Goal: Transaction & Acquisition: Purchase product/service

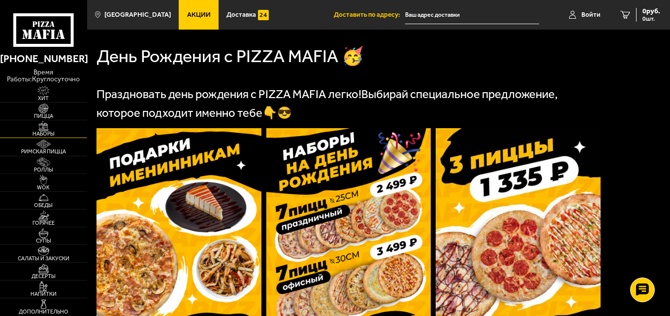
scroll to position [197, 0]
click at [44, 113] on span "Пицца" at bounding box center [43, 115] width 87 height 5
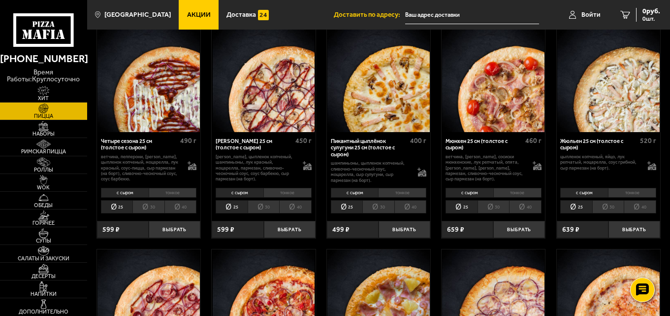
scroll to position [1083, 0]
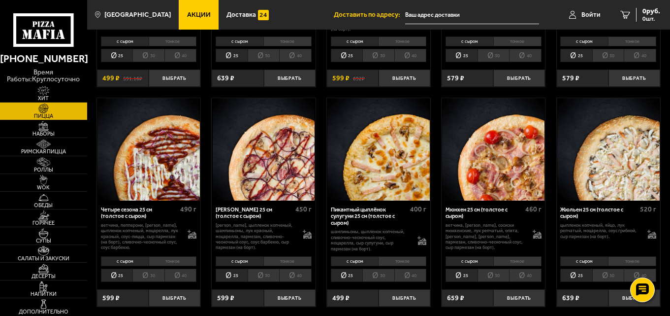
click at [602, 185] on img at bounding box center [608, 149] width 102 height 102
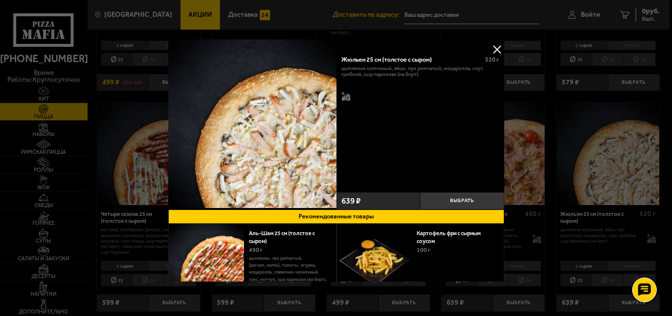
click at [492, 46] on button at bounding box center [497, 49] width 15 height 15
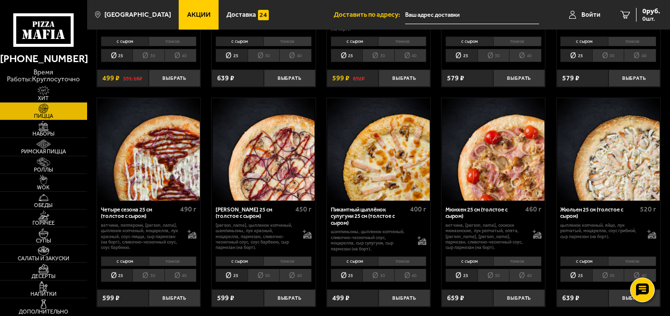
click at [627, 261] on li "тонкое" at bounding box center [632, 261] width 48 height 10
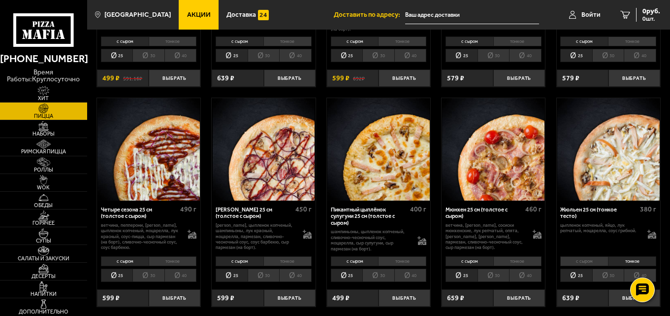
click at [604, 180] on img at bounding box center [608, 149] width 102 height 102
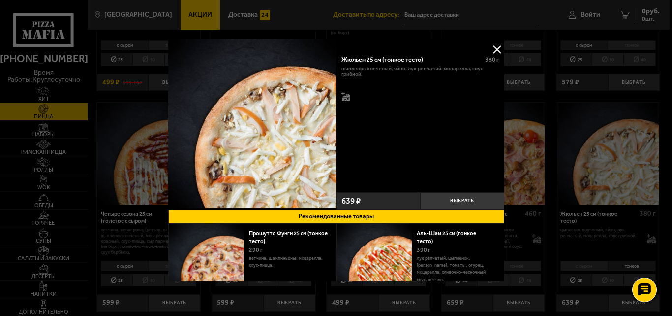
click at [496, 47] on button at bounding box center [497, 49] width 15 height 15
